Goal: Information Seeking & Learning: Learn about a topic

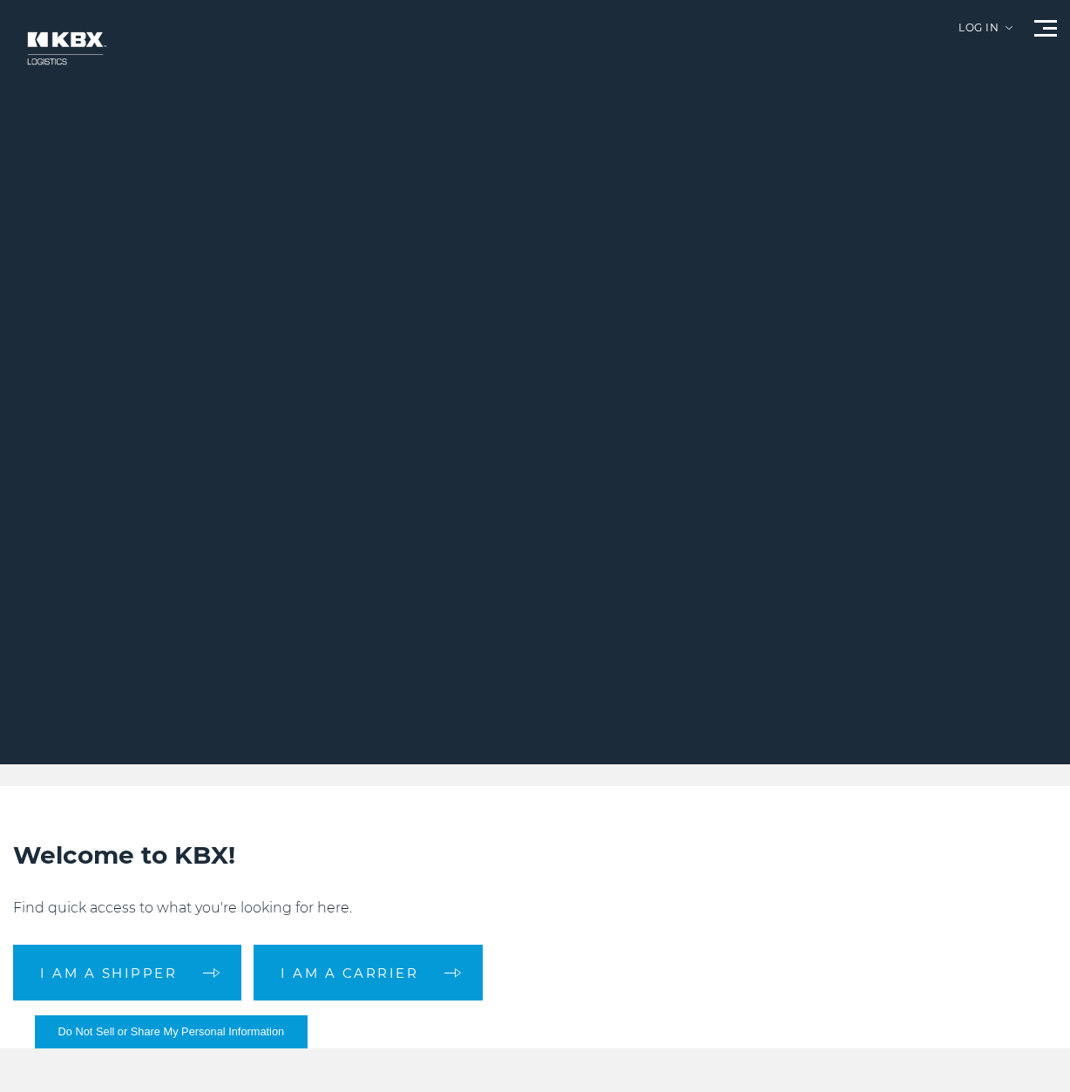
click at [1050, 33] on div at bounding box center [1045, 28] width 23 height 17
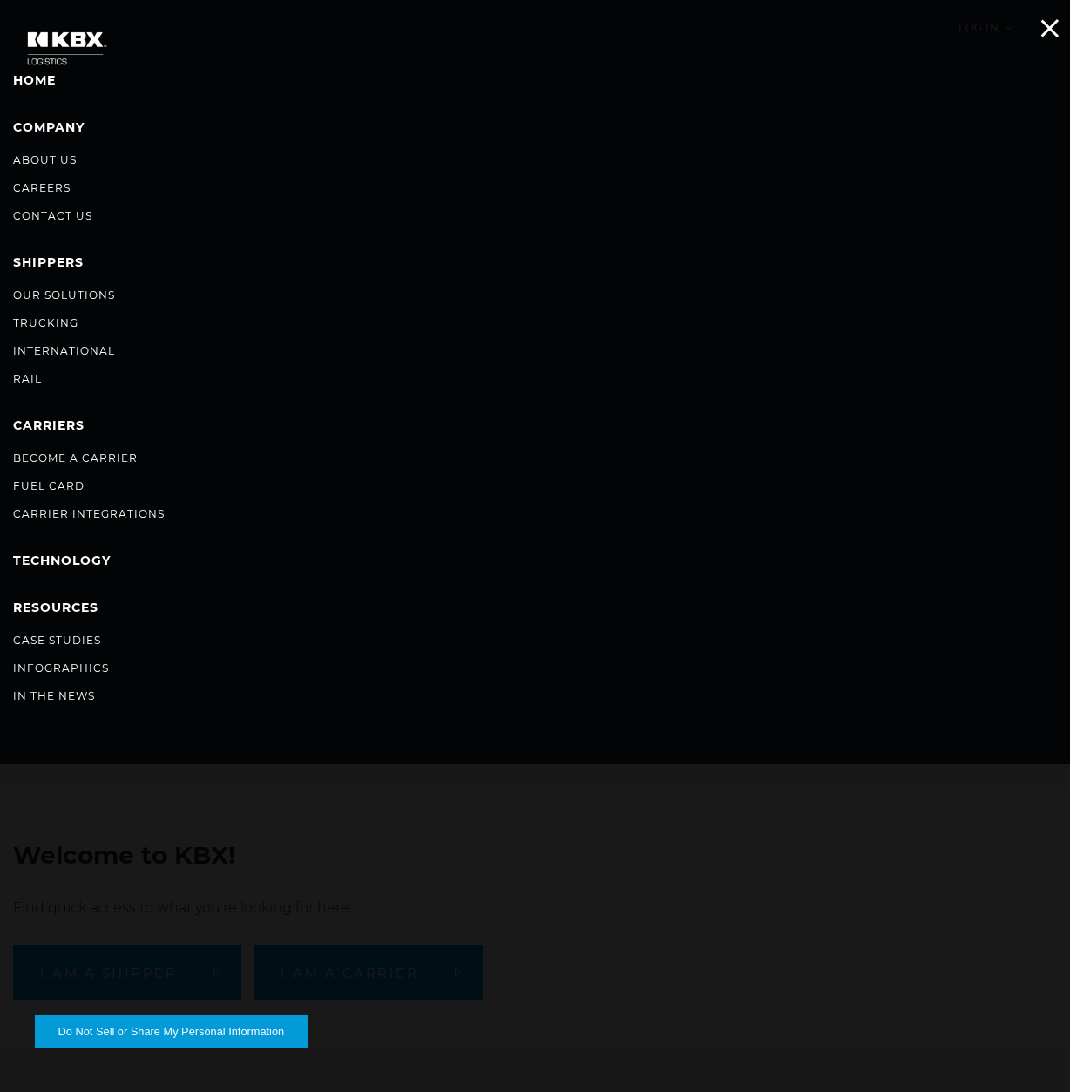
click at [52, 163] on link "About Us" at bounding box center [45, 159] width 64 height 13
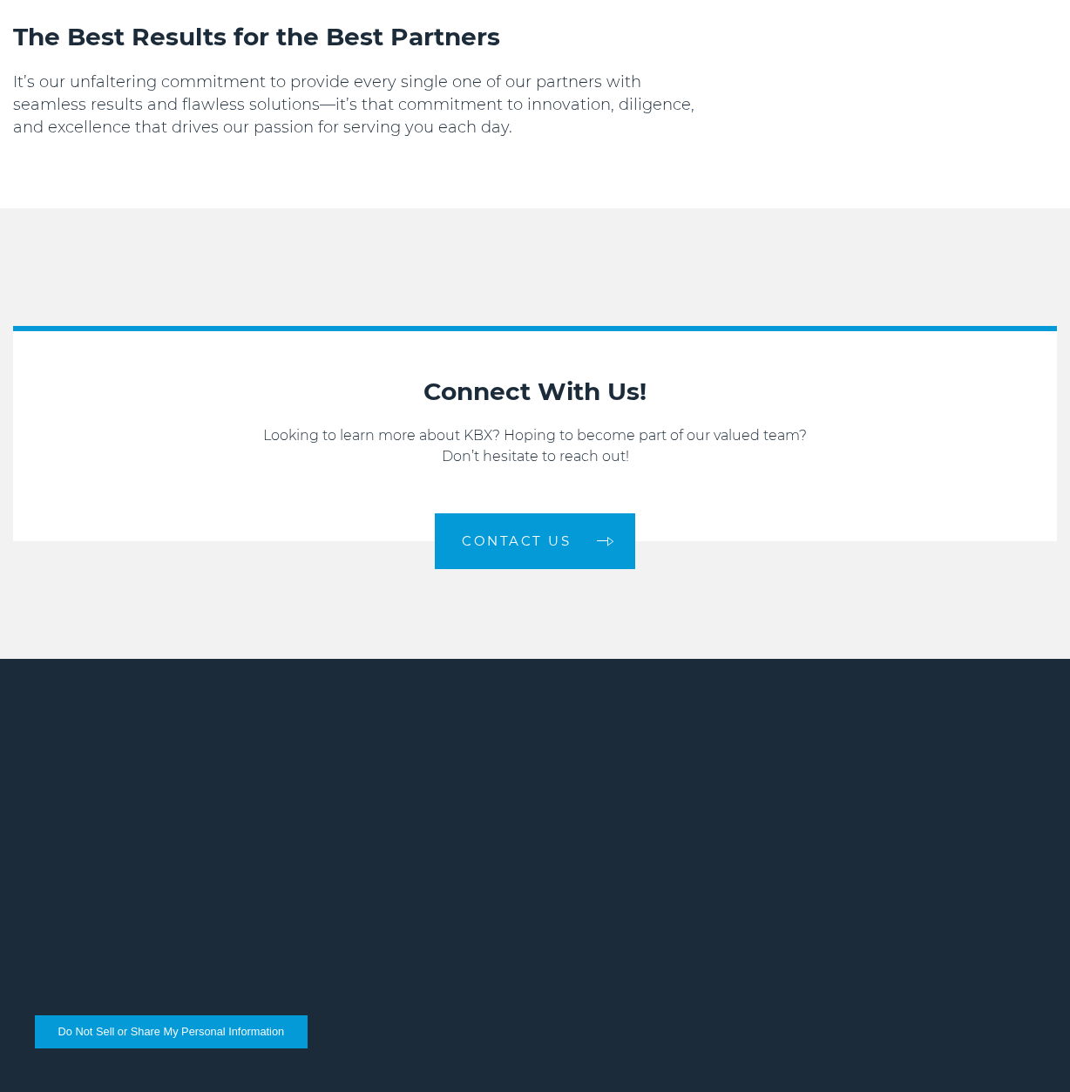
scroll to position [2734, 0]
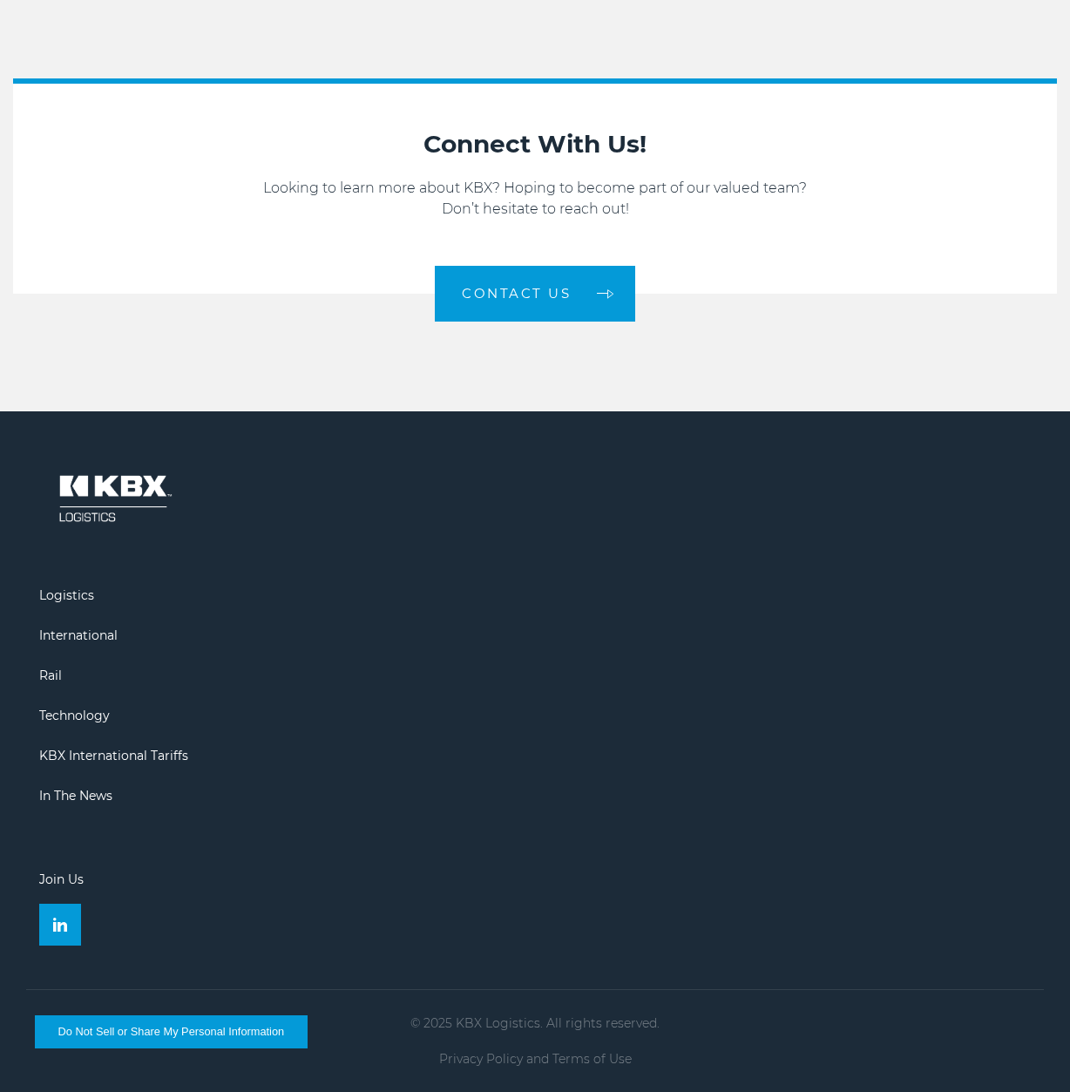
drag, startPoint x: 425, startPoint y: 142, endPoint x: 645, endPoint y: 209, distance: 229.6
click at [645, 209] on div "Connect With Us! Looking to learn more about KBX? Hoping to become part of our …" at bounding box center [534, 210] width 1009 height 166
click at [611, 199] on p "Looking to learn more about KBX? Hoping to become part of our valued team? Don’…" at bounding box center [534, 199] width 1009 height 42
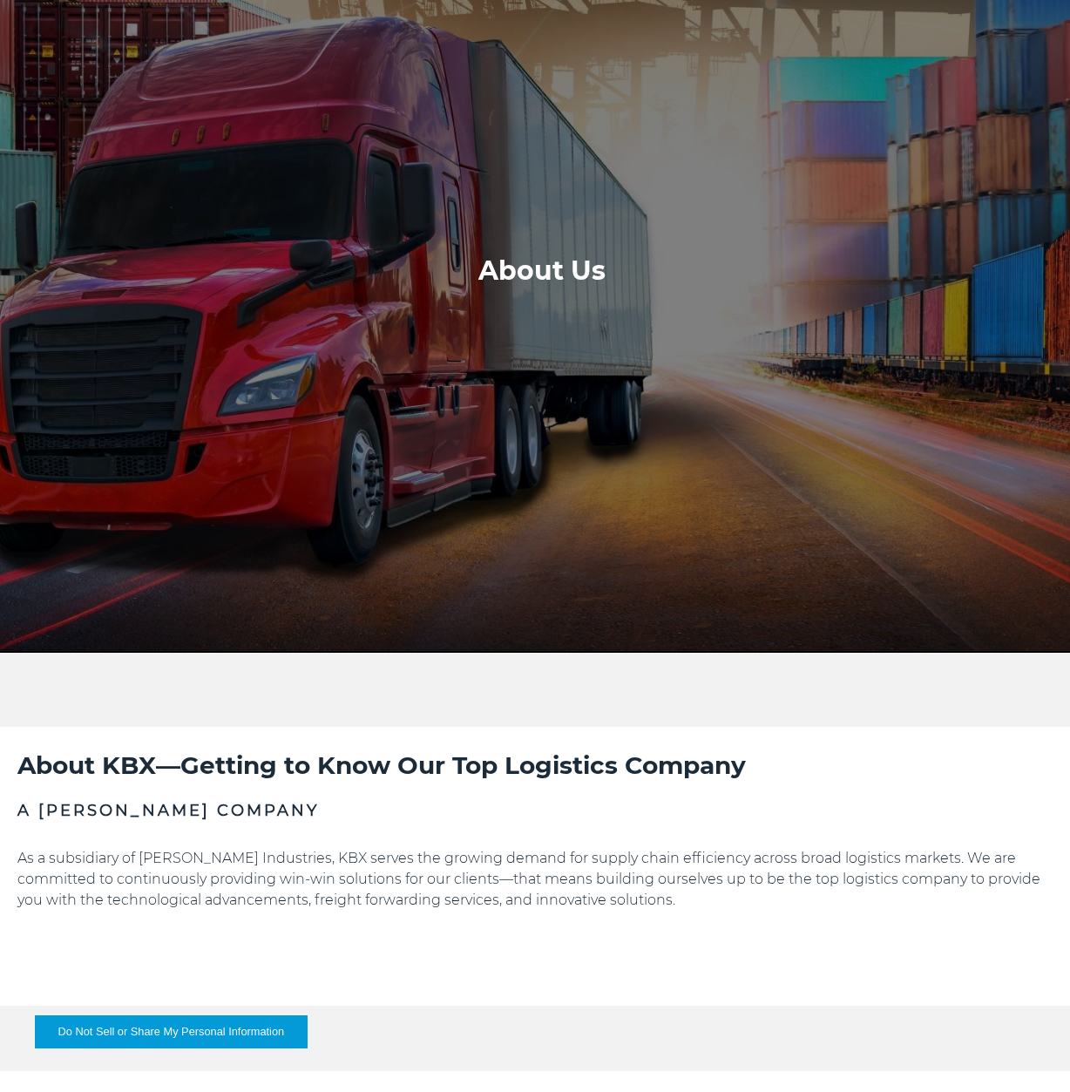
scroll to position [0, 0]
